Goal: Find specific page/section

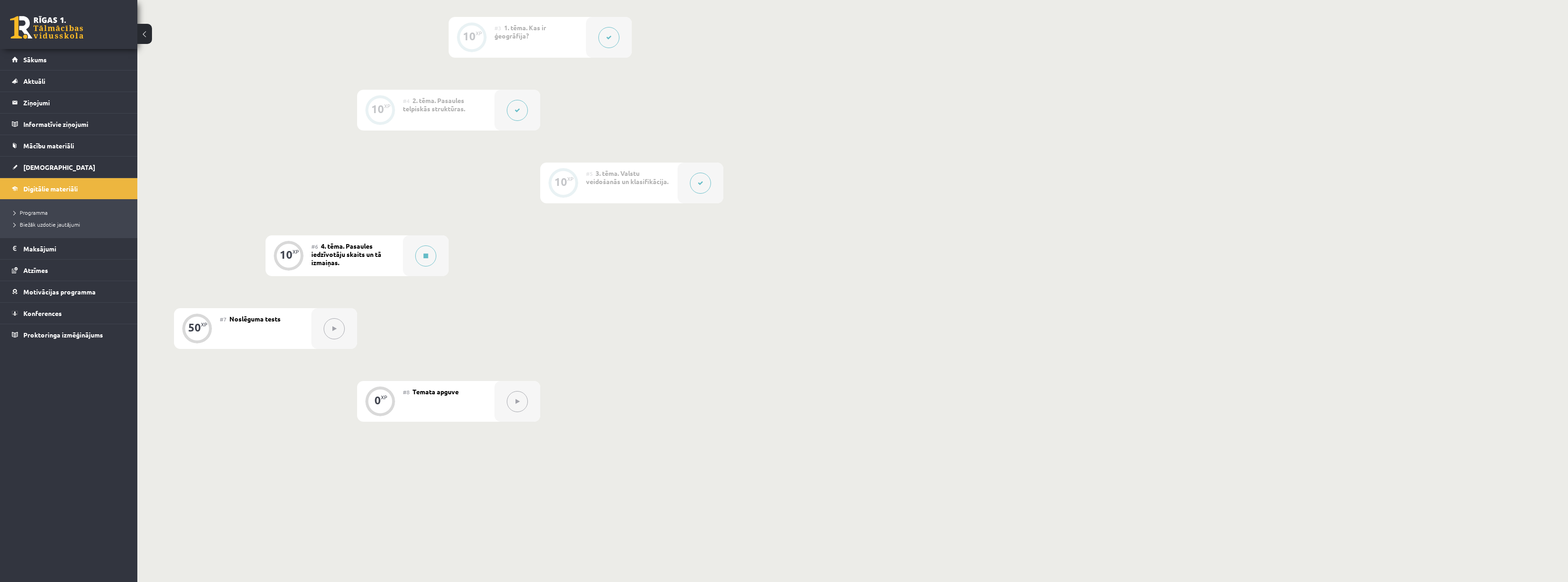
scroll to position [100, 0]
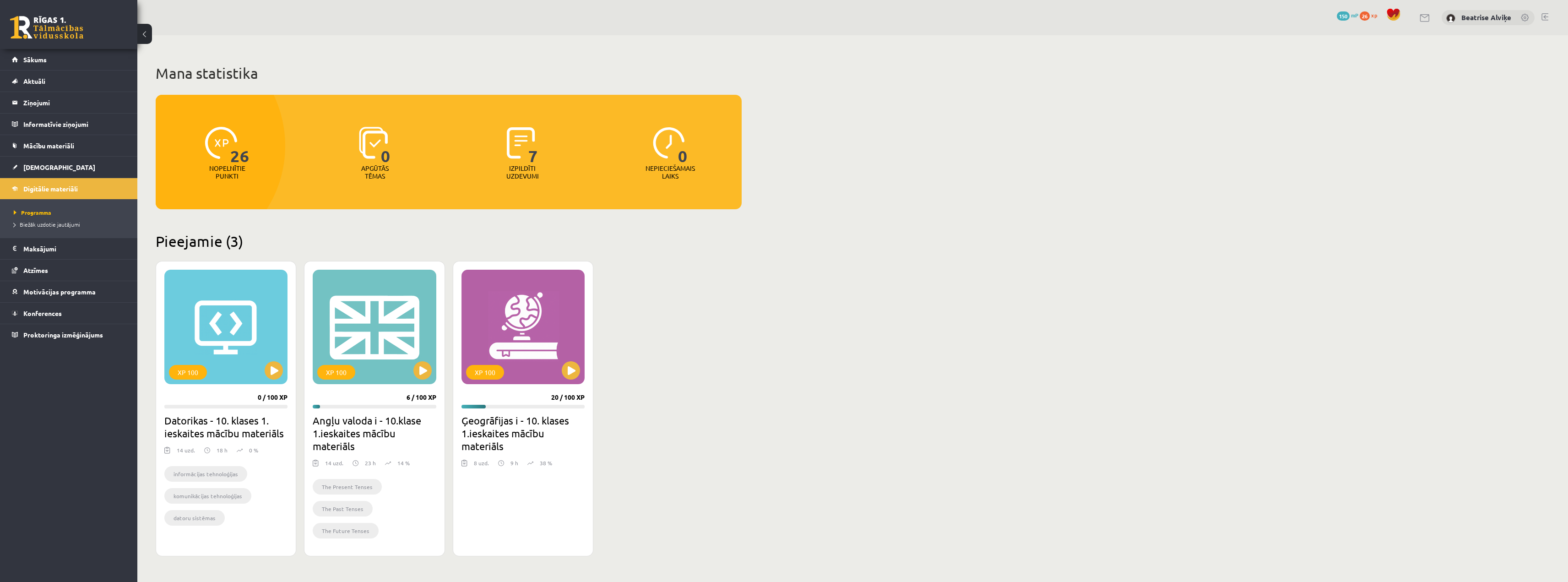
scroll to position [44, 0]
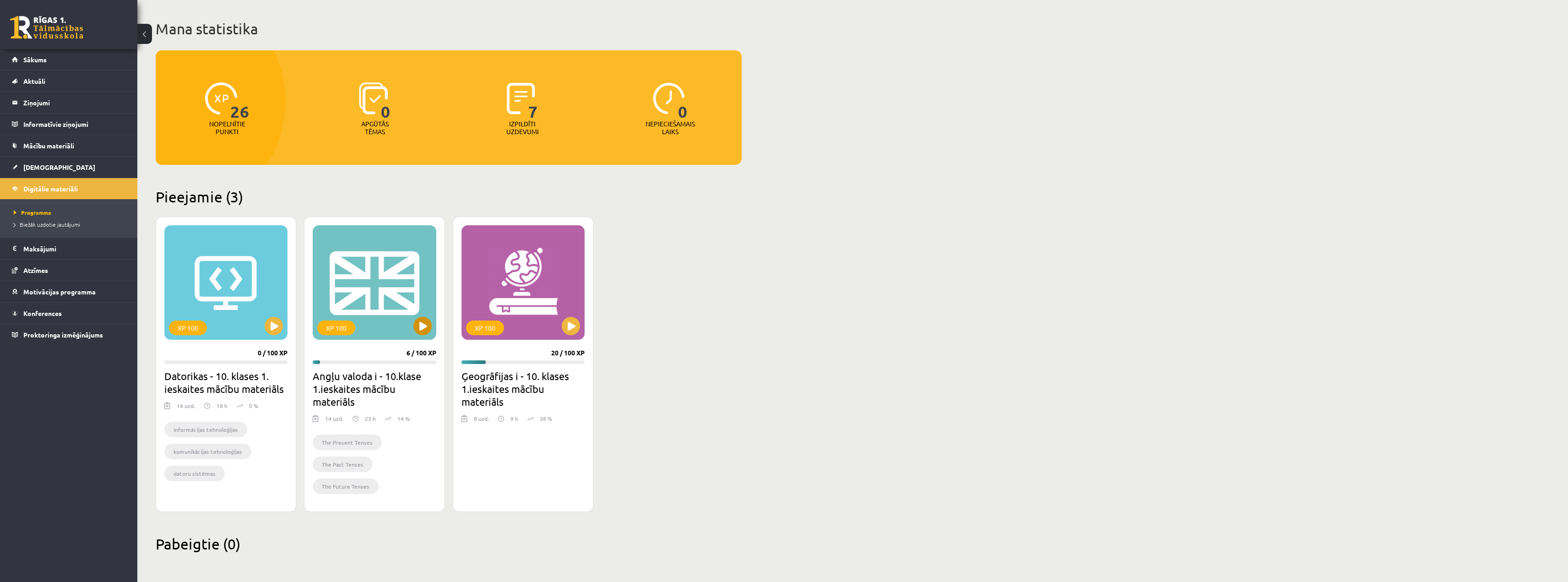
click at [388, 290] on div "XP 100" at bounding box center [374, 282] width 123 height 114
click at [377, 252] on div "XP 100" at bounding box center [374, 282] width 123 height 114
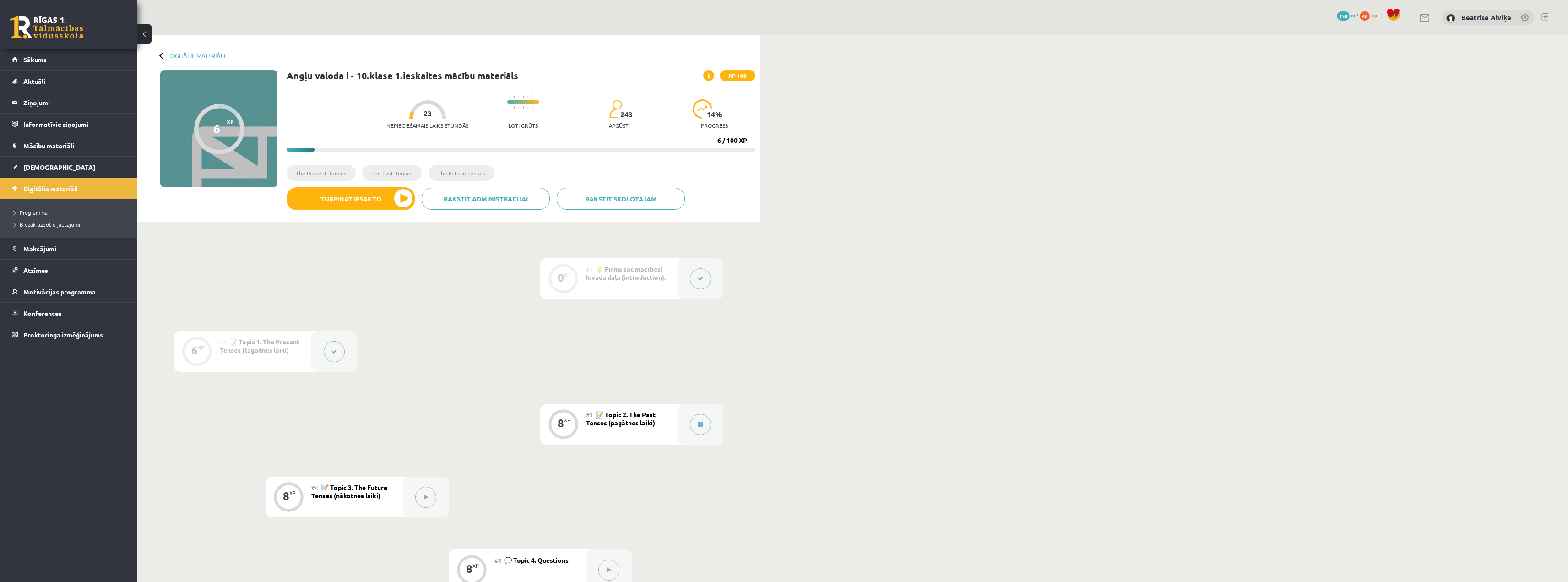
scroll to position [458, 0]
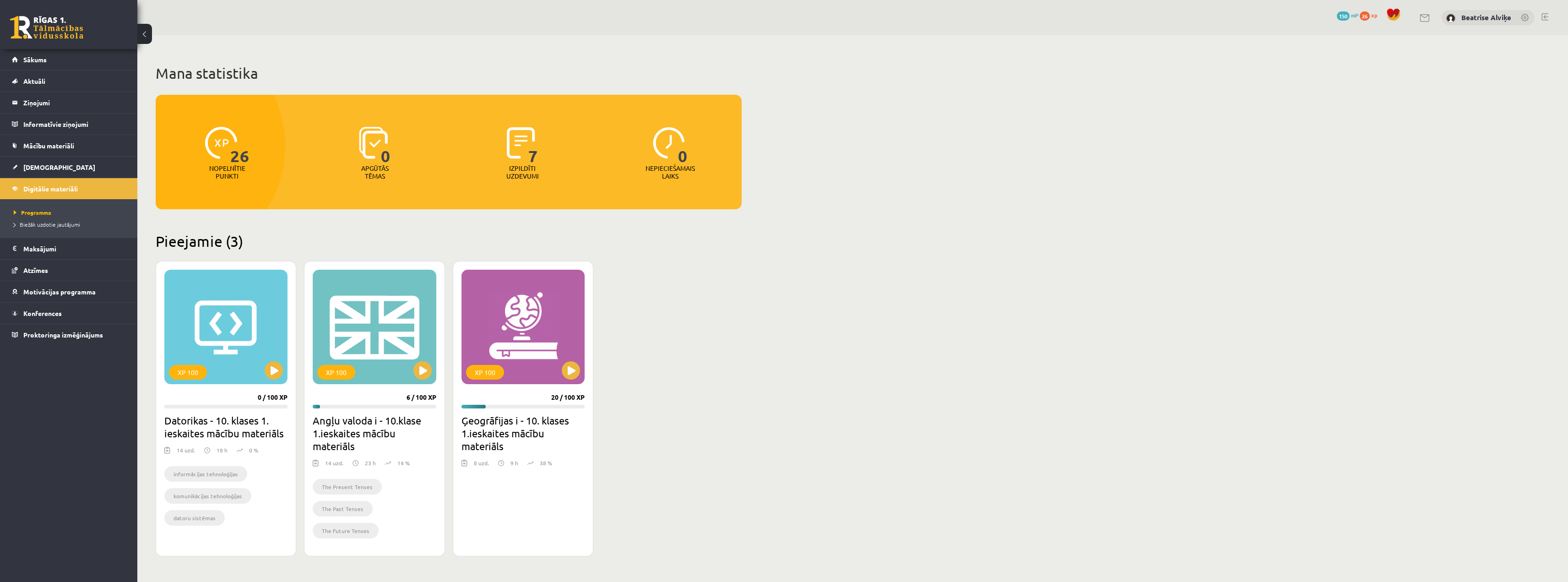
scroll to position [44, 0]
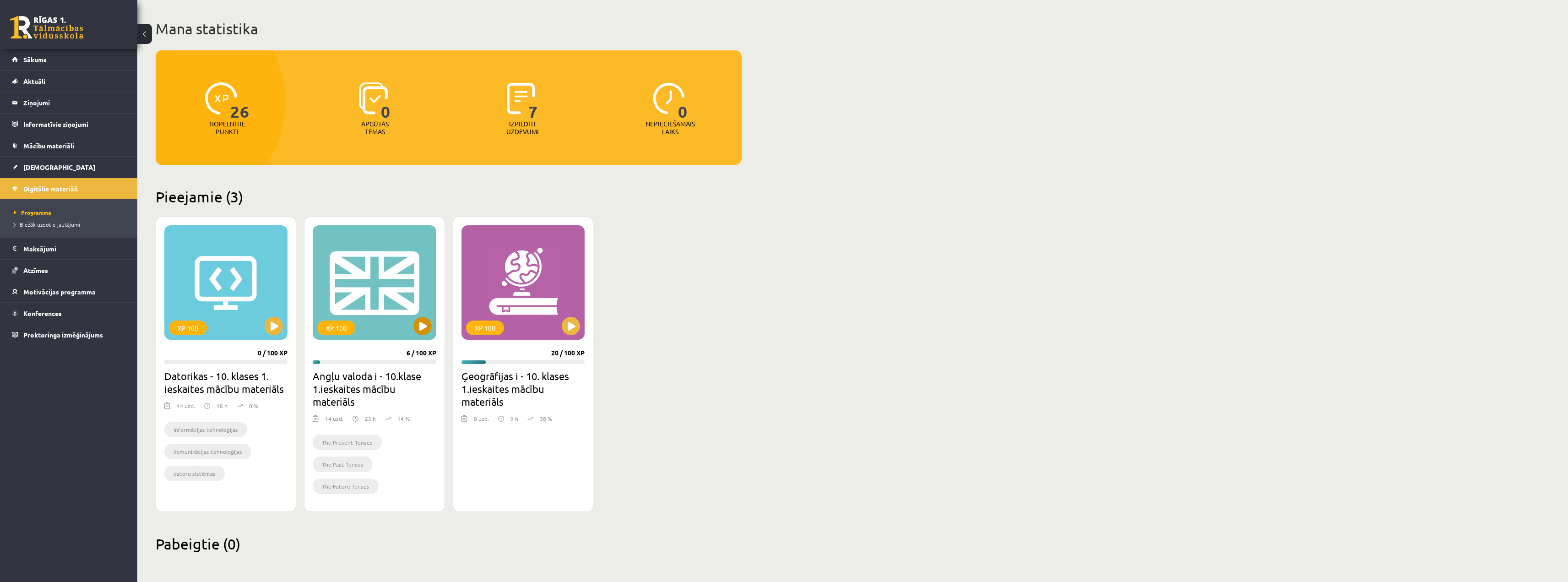
click at [411, 316] on div "XP 100" at bounding box center [374, 282] width 123 height 114
